Goal: Navigation & Orientation: Find specific page/section

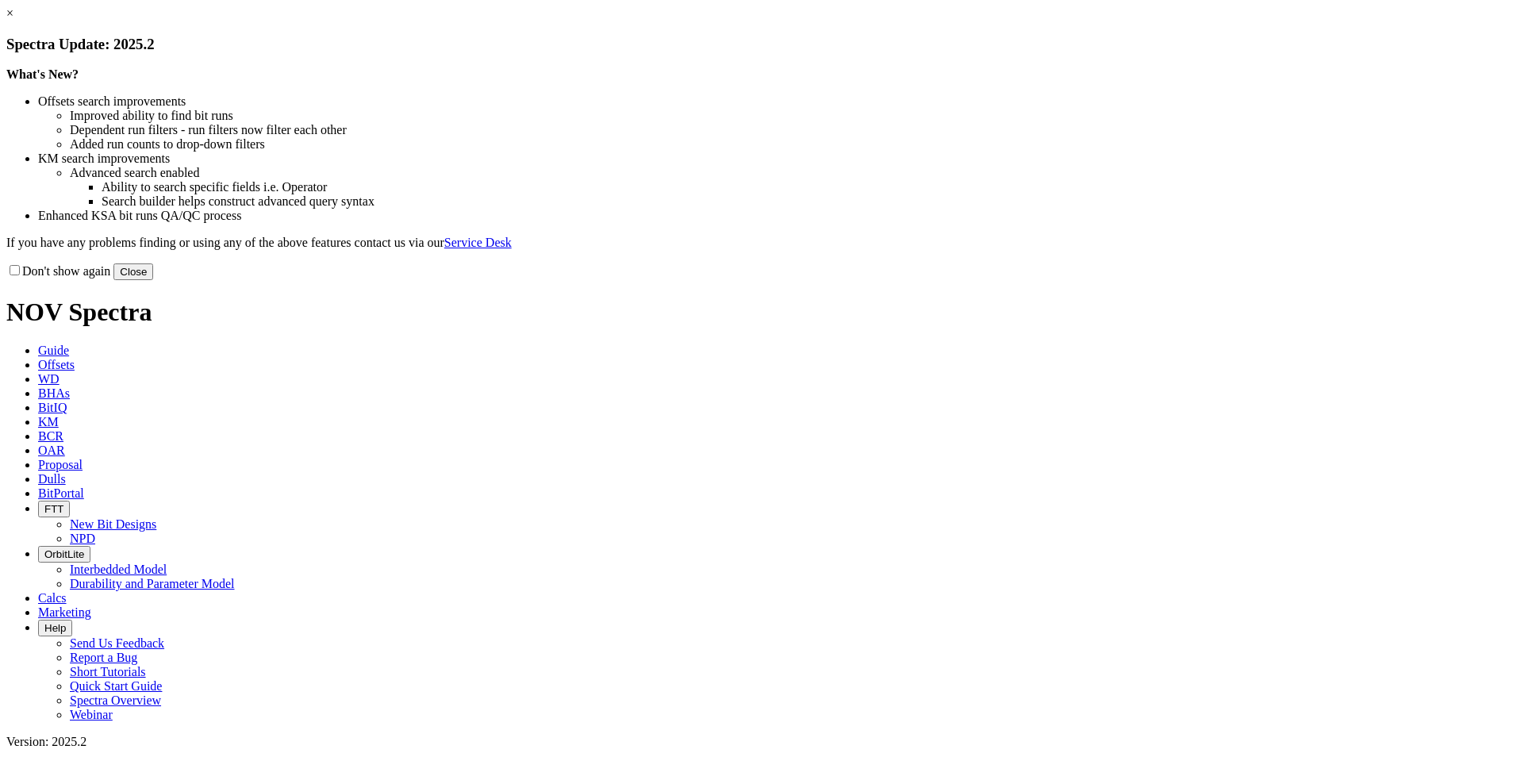
click at [13, 20] on link "×" at bounding box center [9, 12] width 7 height 13
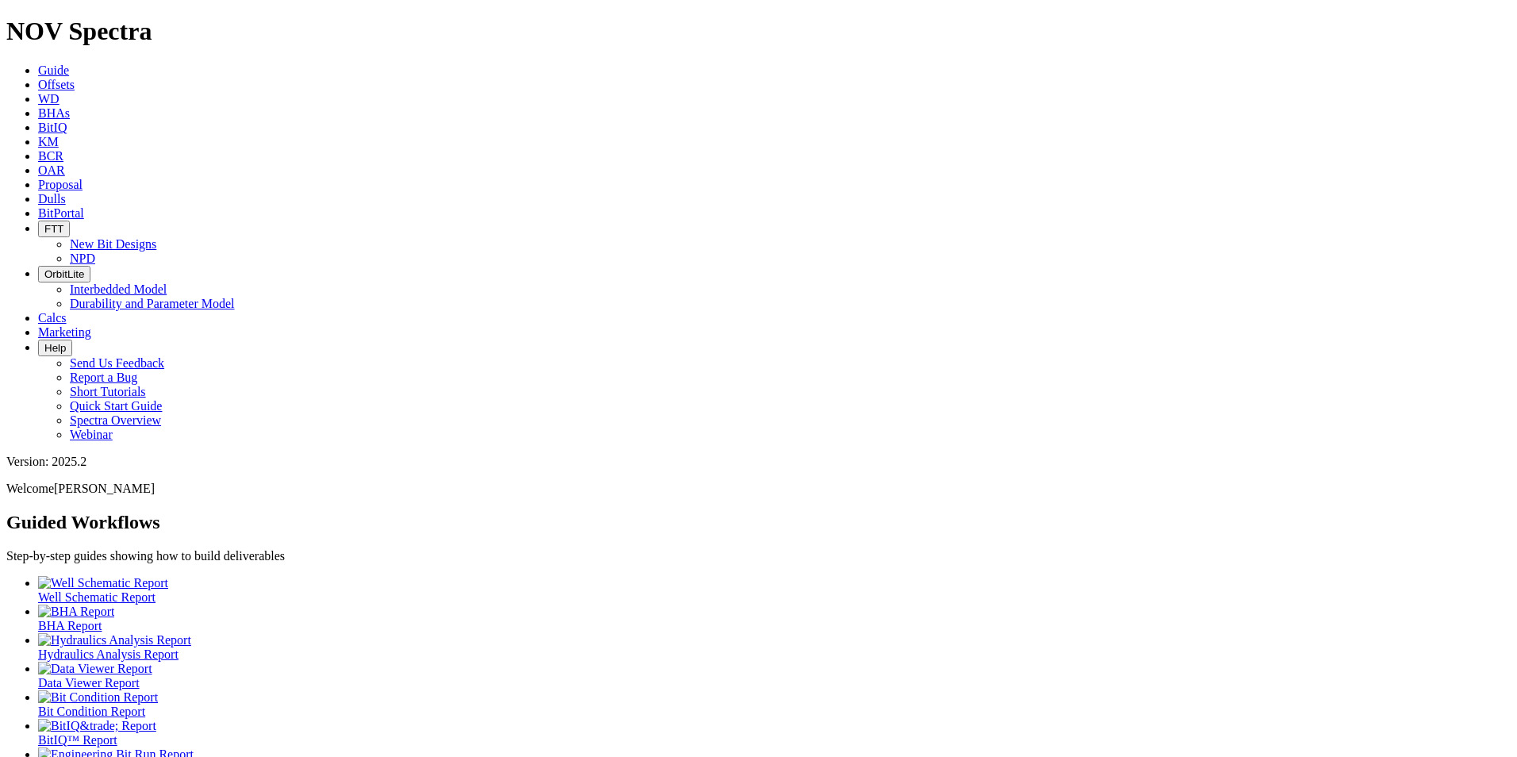
click at [84, 206] on span "BitPortal" at bounding box center [61, 212] width 46 height 13
